Goal: Navigation & Orientation: Find specific page/section

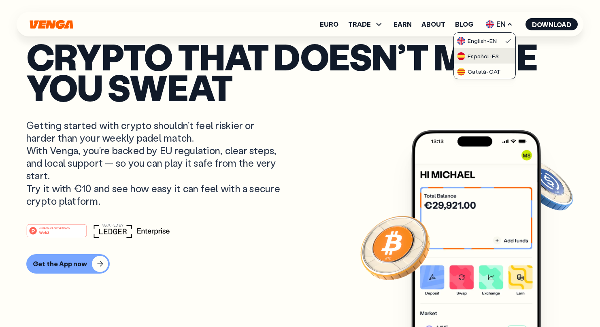
click at [486, 55] on div "Español - ES" at bounding box center [478, 56] width 42 height 8
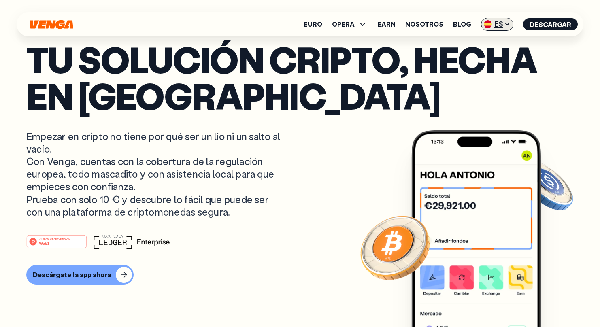
click at [502, 26] on span "ES" at bounding box center [497, 24] width 32 height 13
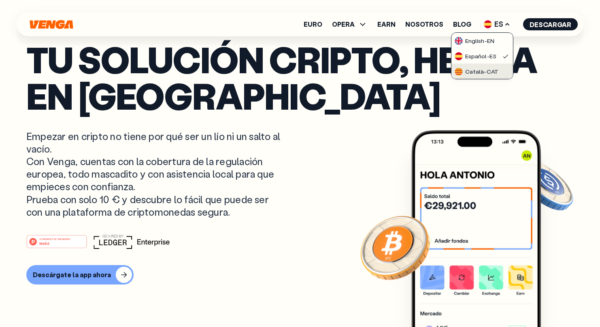
click at [494, 68] on div "Català - CAT" at bounding box center [476, 72] width 44 height 8
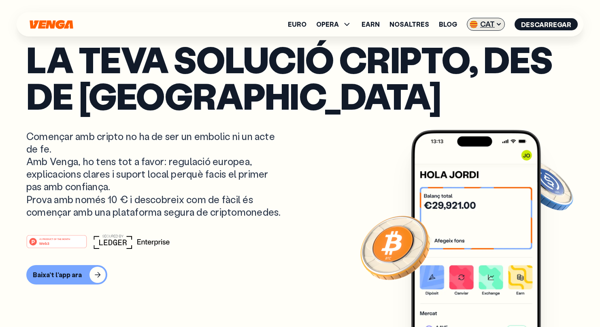
click at [496, 27] on span "CAT" at bounding box center [485, 24] width 38 height 13
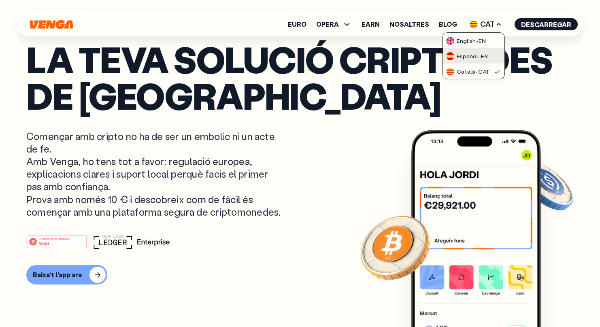
click at [492, 53] on link "Español - ES" at bounding box center [473, 55] width 61 height 15
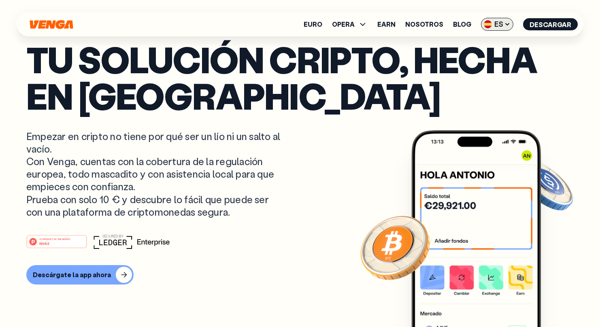
scroll to position [98, 0]
click at [505, 23] on icon at bounding box center [507, 24] width 6 height 6
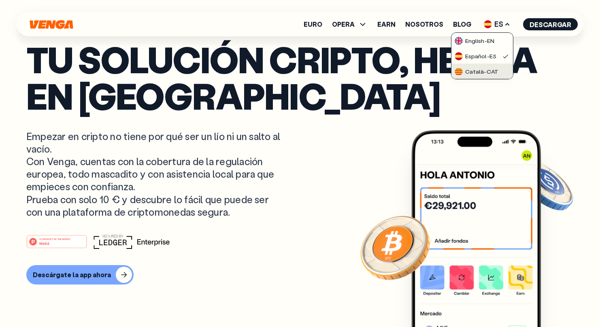
click at [493, 68] on div "Català - CAT" at bounding box center [476, 72] width 44 height 8
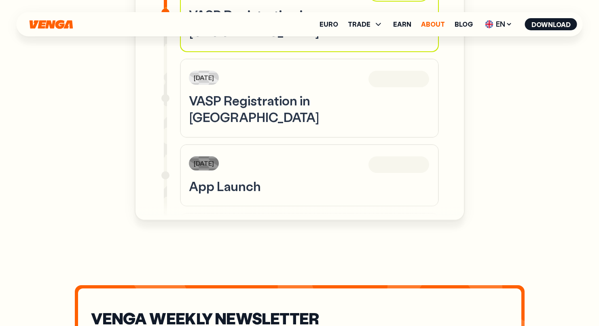
scroll to position [2637, 0]
click at [434, 21] on link "About" at bounding box center [433, 24] width 24 height 6
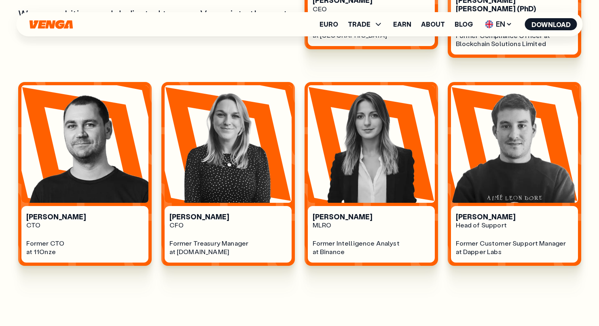
scroll to position [510, 0]
